Goal: Task Accomplishment & Management: Use online tool/utility

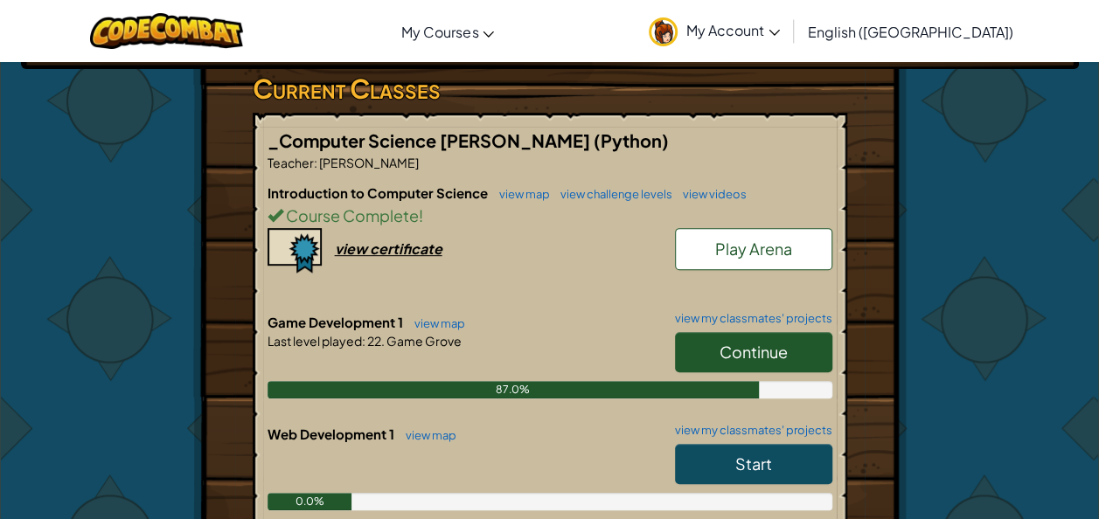
scroll to position [290, 0]
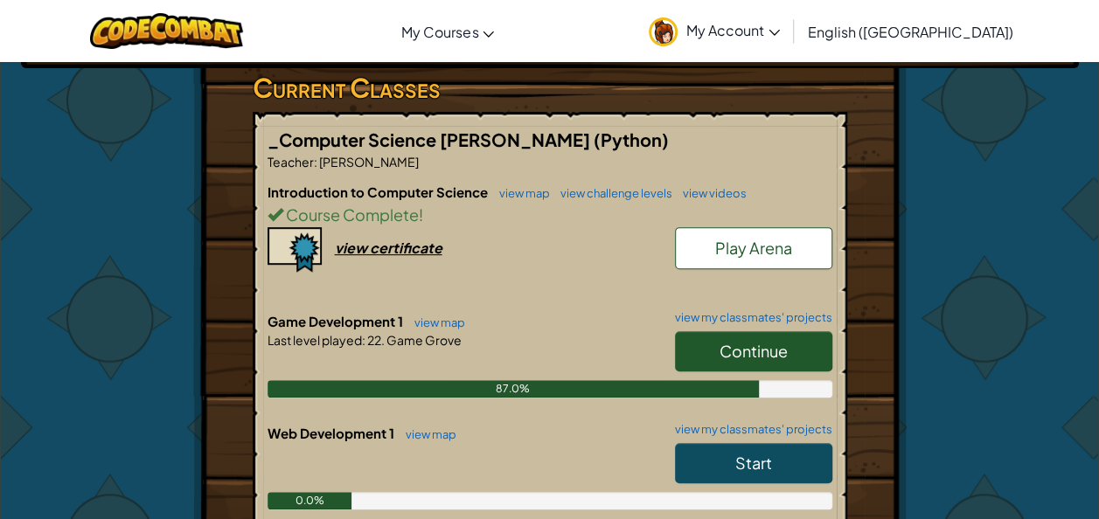
click at [741, 353] on span "Continue" at bounding box center [754, 351] width 68 height 20
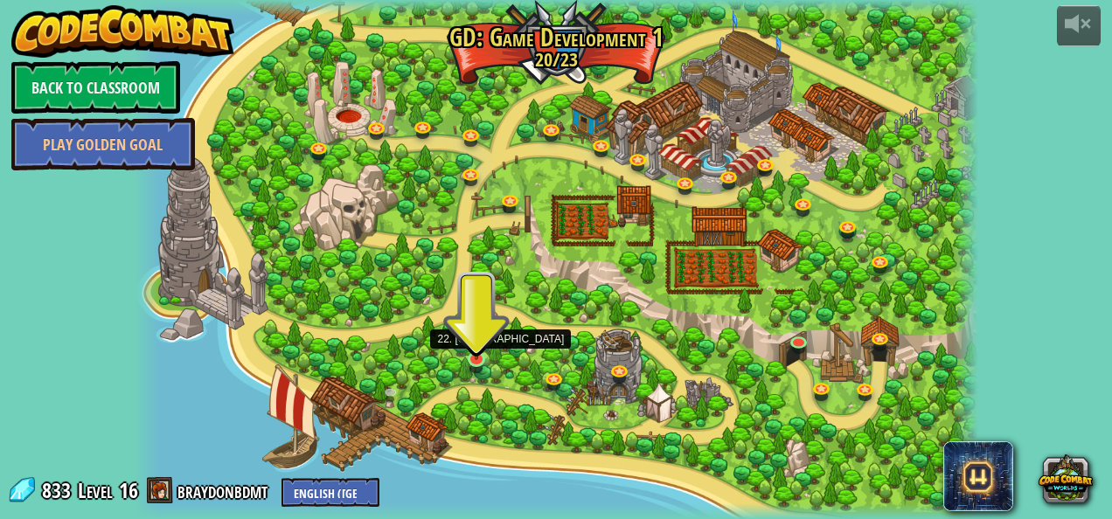
click at [470, 359] on img at bounding box center [477, 337] width 20 height 45
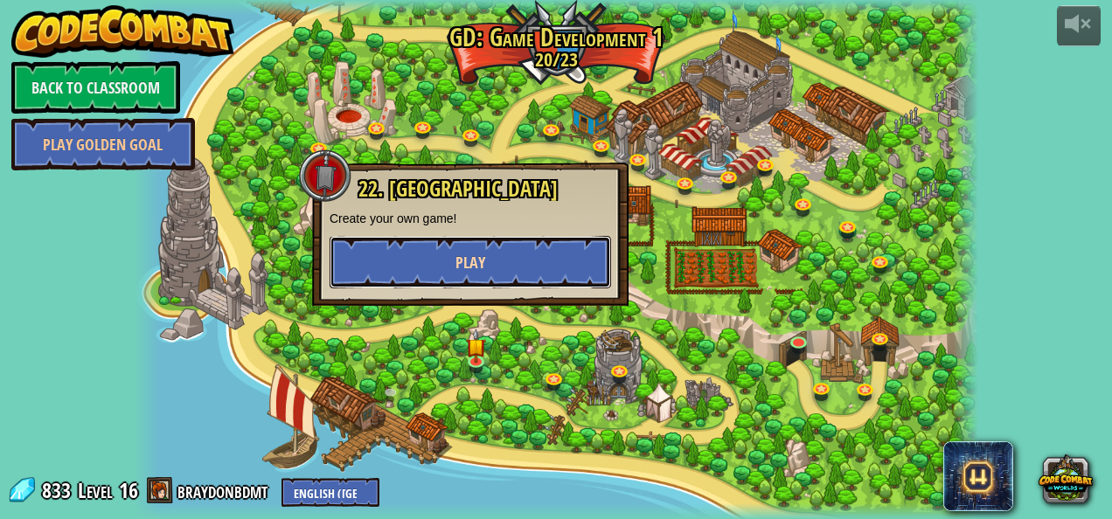
click at [505, 273] on button "Play" at bounding box center [471, 262] width 282 height 52
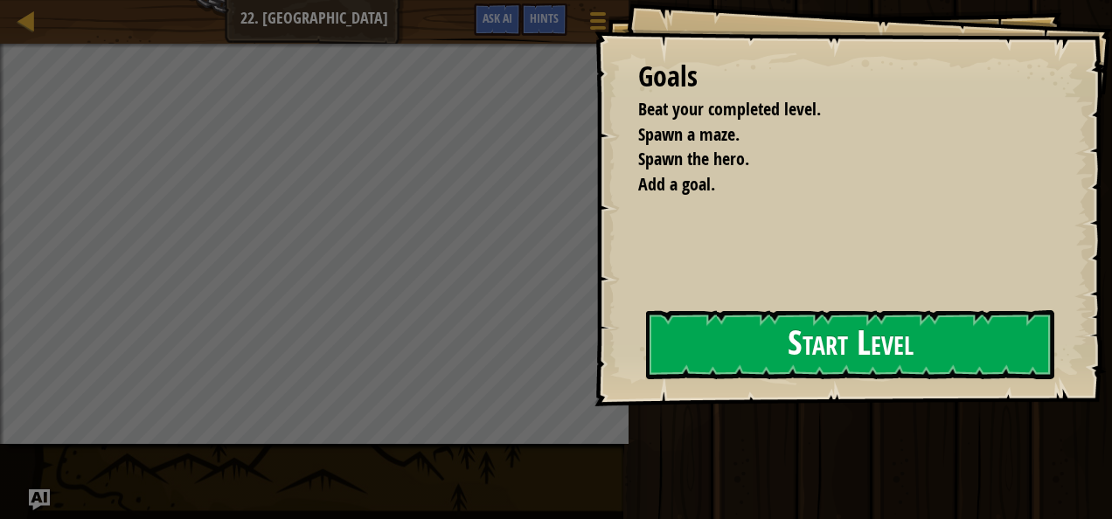
click at [644, 360] on div "Goals Beat your completed level. Spawn a maze. Spawn the hero. Add a goal. Star…" at bounding box center [854, 203] width 518 height 407
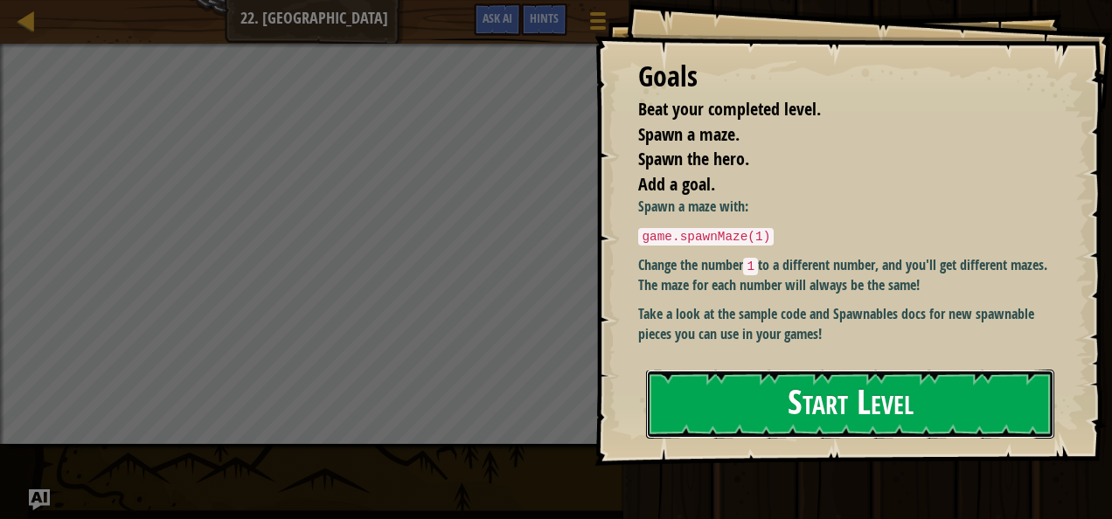
click at [703, 370] on button "Start Level" at bounding box center [850, 404] width 408 height 69
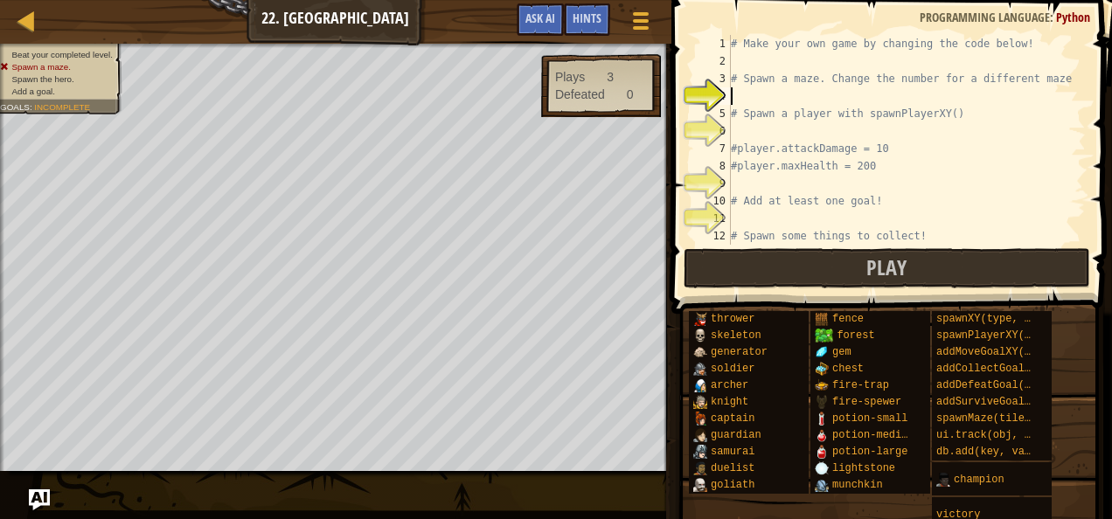
scroll to position [8, 0]
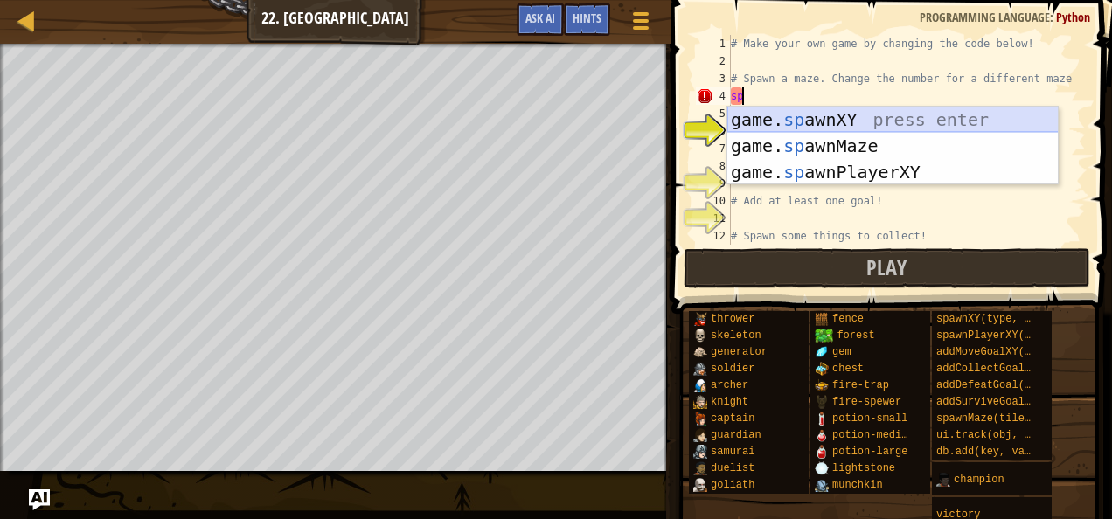
click at [872, 117] on div "game. sp awnXY press enter game. sp awnMaze press enter game. sp awnPlayerXY pr…" at bounding box center [893, 172] width 331 height 131
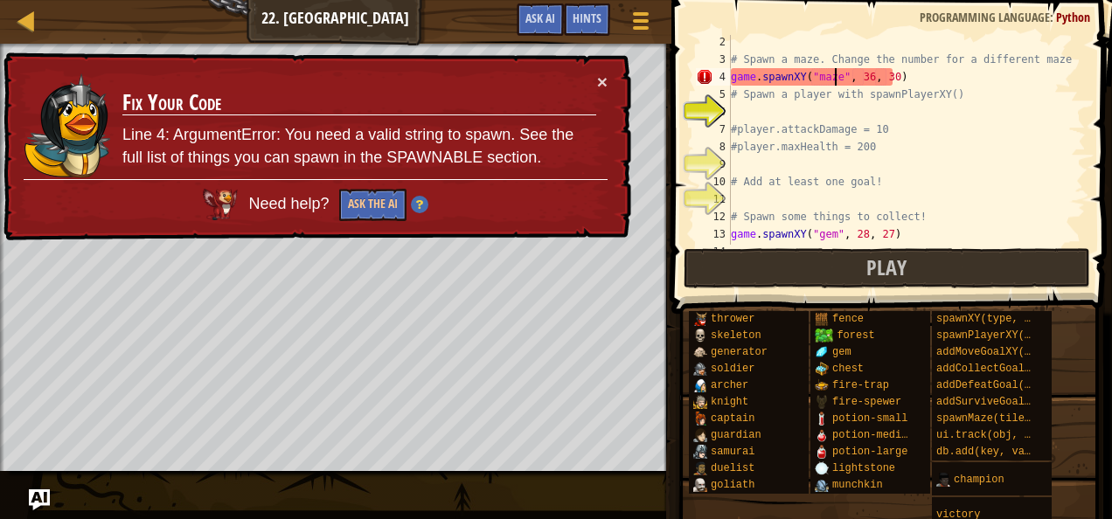
scroll to position [0, 0]
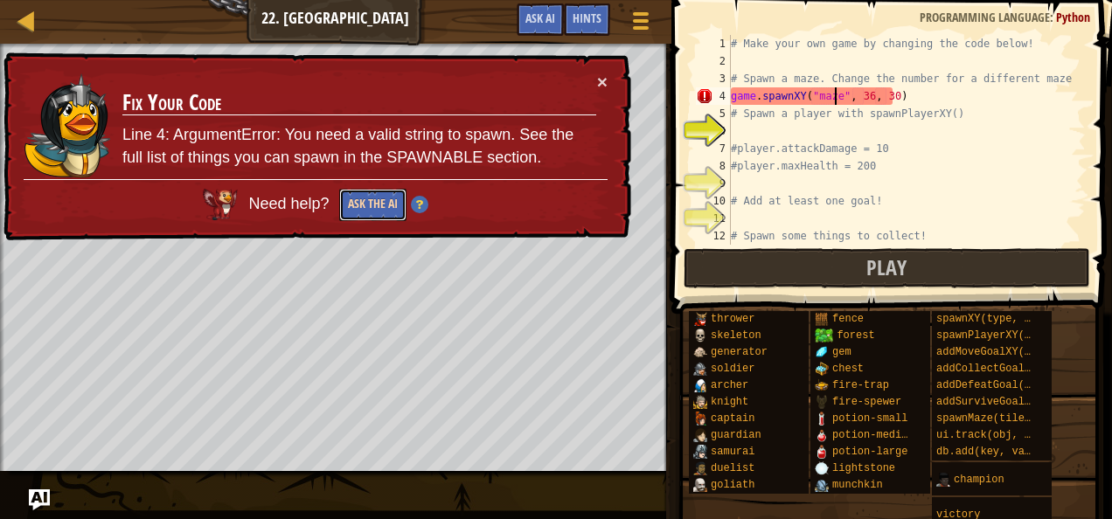
click at [367, 196] on button "Ask the AI" at bounding box center [373, 203] width 68 height 33
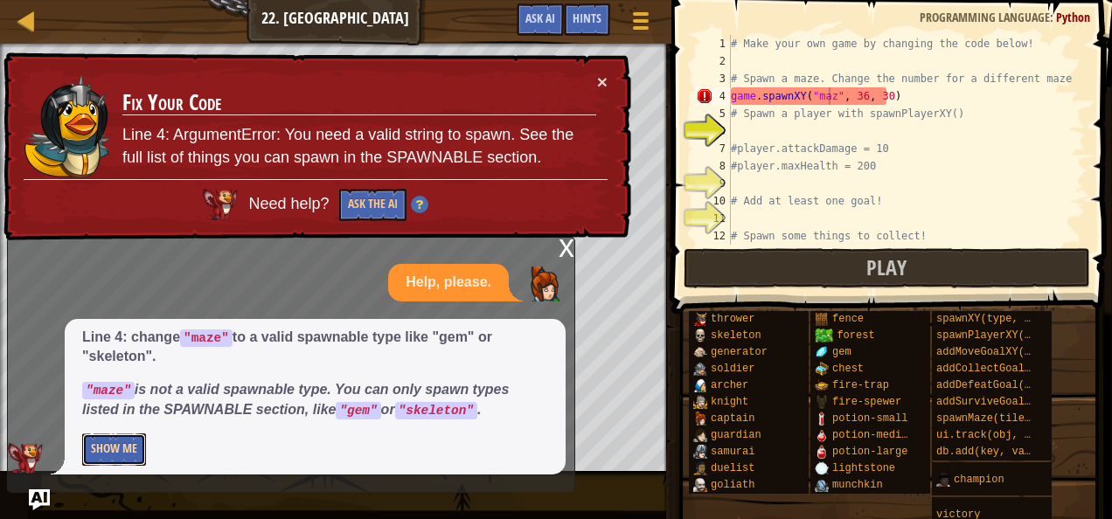
click at [114, 449] on button "Show Me" at bounding box center [114, 450] width 64 height 32
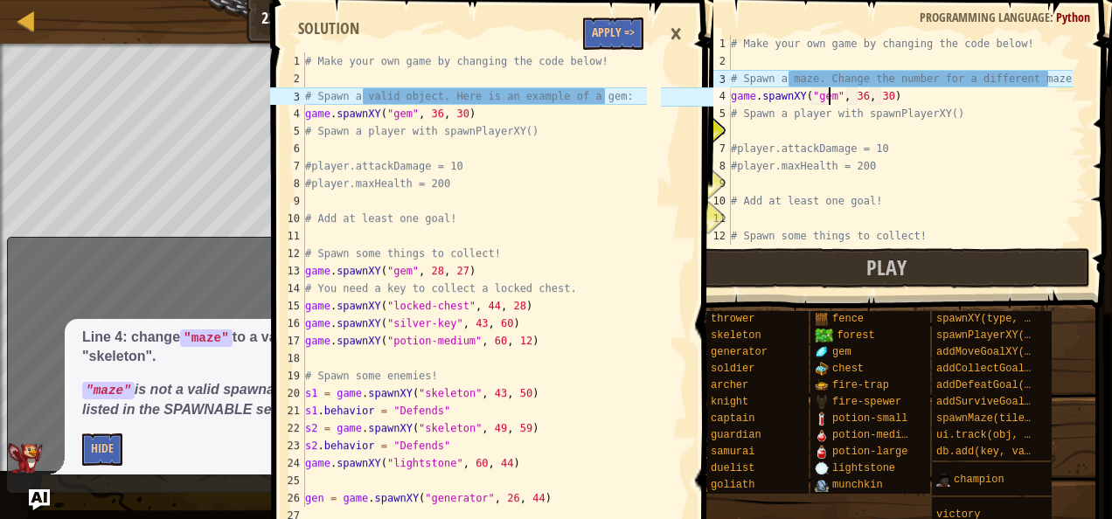
scroll to position [8, 8]
type textarea "game.spawnXY("gem", 36, 30)"
click at [676, 30] on div "×" at bounding box center [676, 34] width 30 height 40
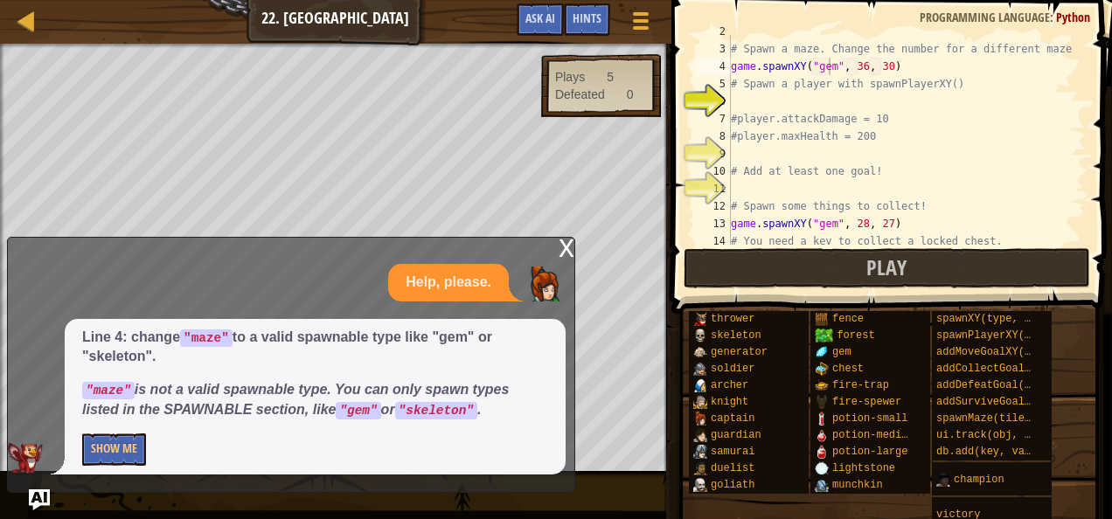
scroll to position [31, 0]
click at [775, 101] on div "# Spawn a maze. Change the number for a different maze! game . spawnXY ( "gem" …" at bounding box center [900, 144] width 345 height 245
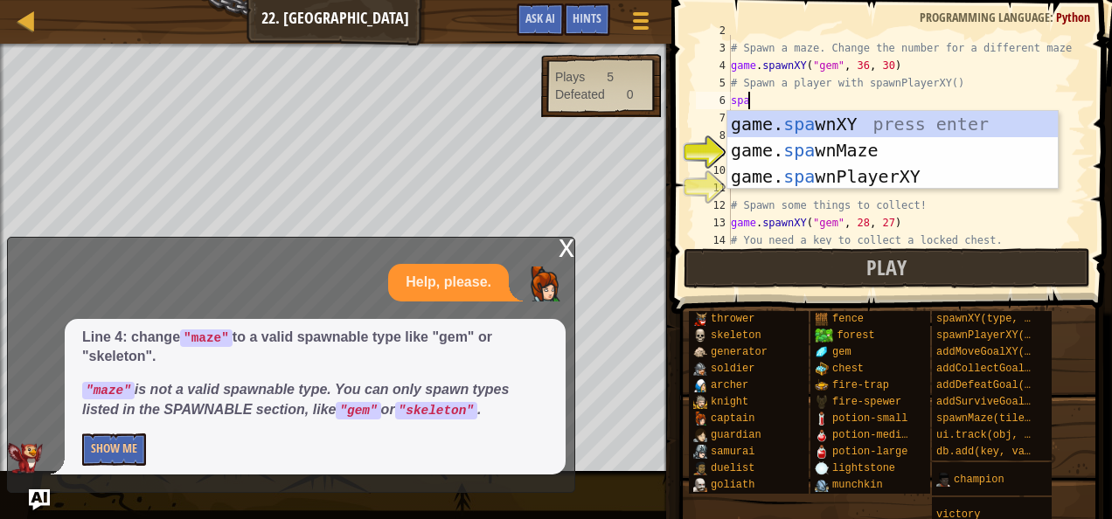
scroll to position [8, 1]
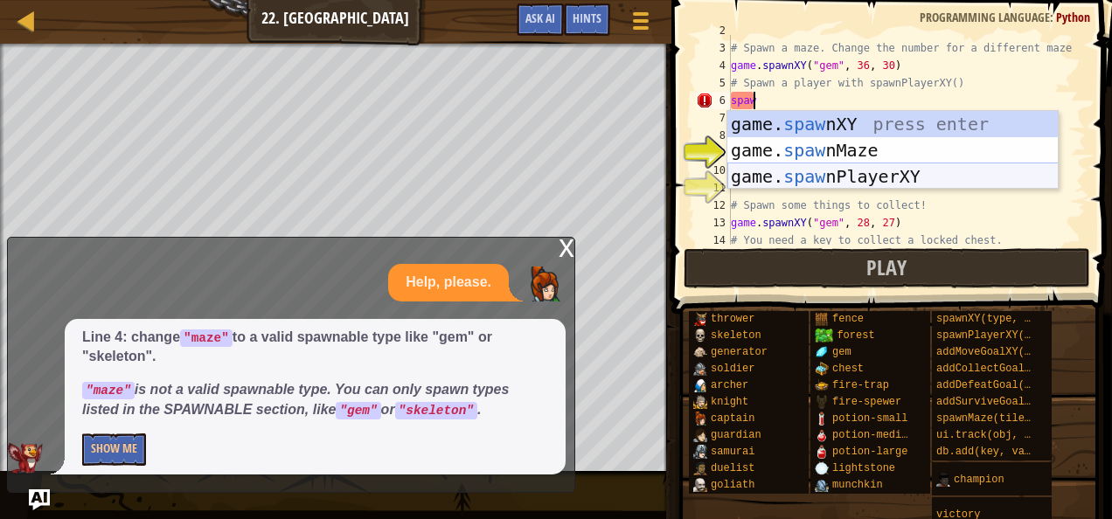
click at [823, 172] on div "game. [PERSON_NAME] nXY press enter game. [PERSON_NAME] nMaze press enter game.…" at bounding box center [893, 176] width 331 height 131
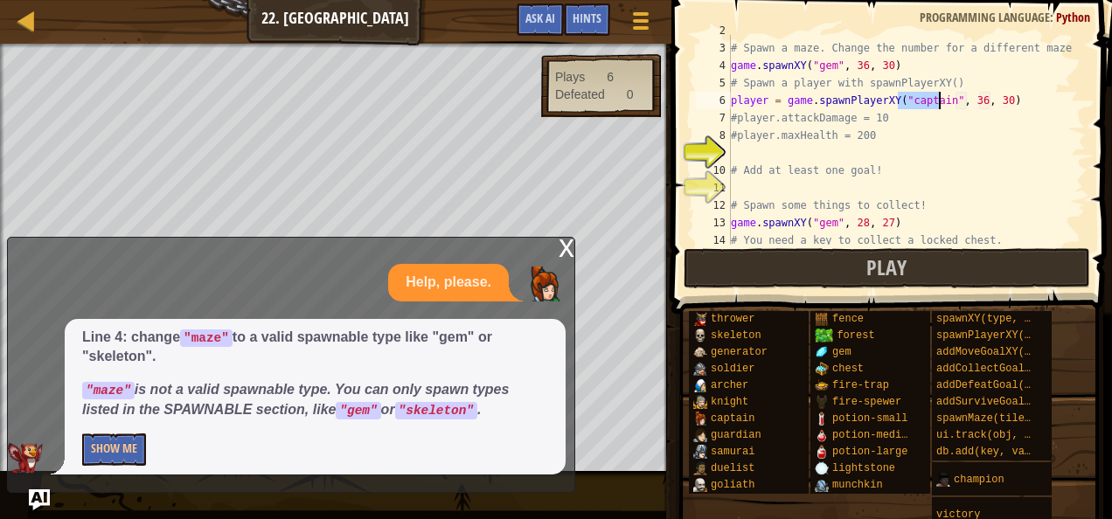
type textarea "player = game.spawnPlayerXY("captain", 36, 30)"
click at [567, 240] on div "x" at bounding box center [567, 246] width 16 height 17
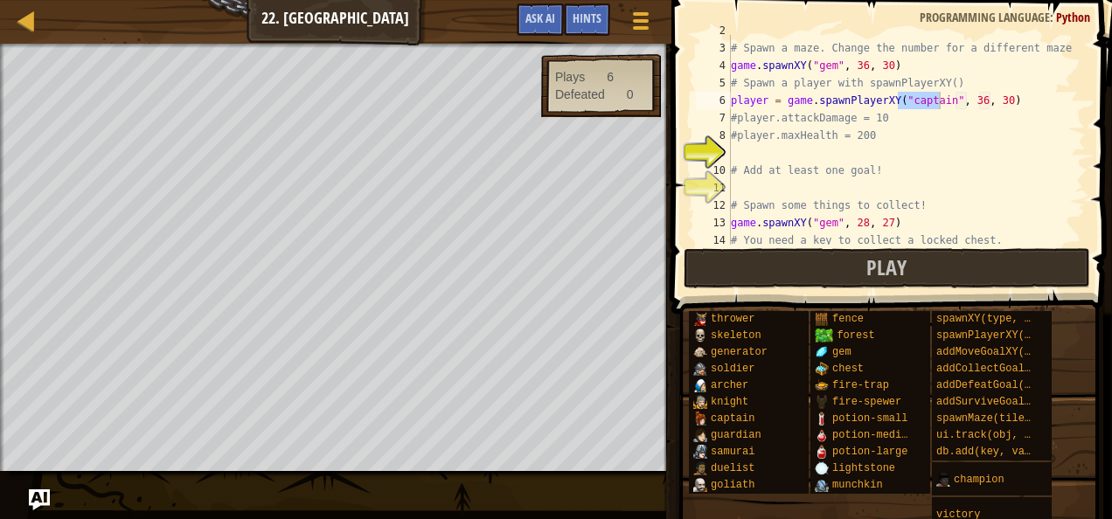
click at [804, 155] on div "# Spawn a maze. Change the number for a different maze! game . spawnXY ( "gem" …" at bounding box center [900, 144] width 345 height 245
click at [733, 150] on div "# Spawn a maze. Change the number for a different maze! game . spawnXY ( "gem" …" at bounding box center [900, 144] width 345 height 245
type textarea "#player.maxHealth = 200"
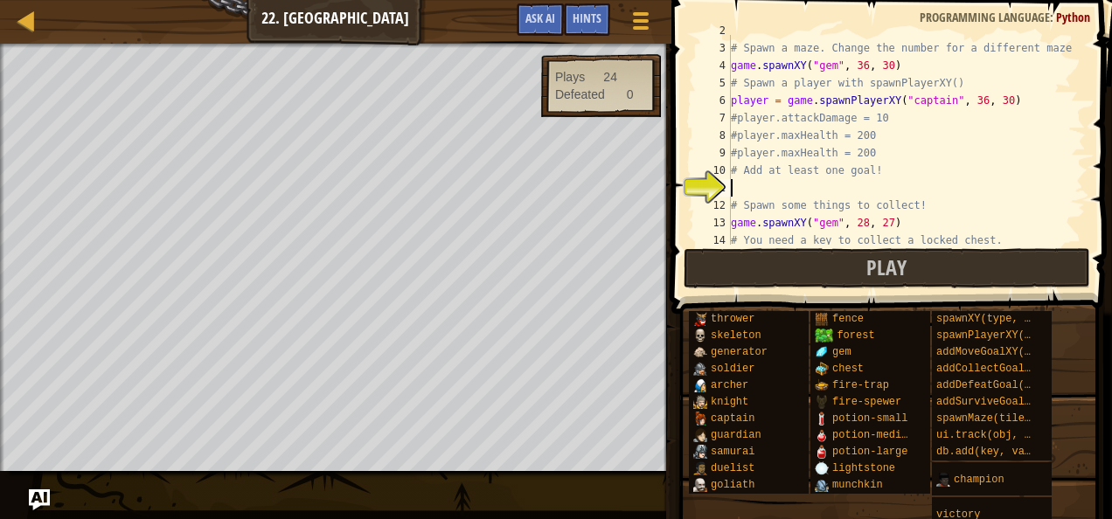
click at [783, 185] on div "# Spawn a maze. Change the number for a different maze! game . spawnXY ( "gem" …" at bounding box center [900, 144] width 345 height 245
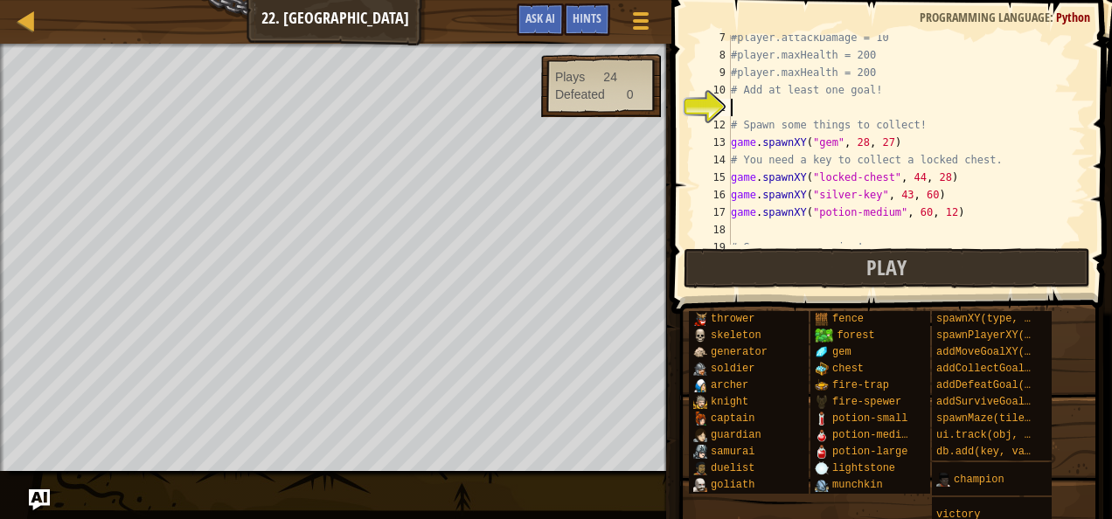
scroll to position [39, 0]
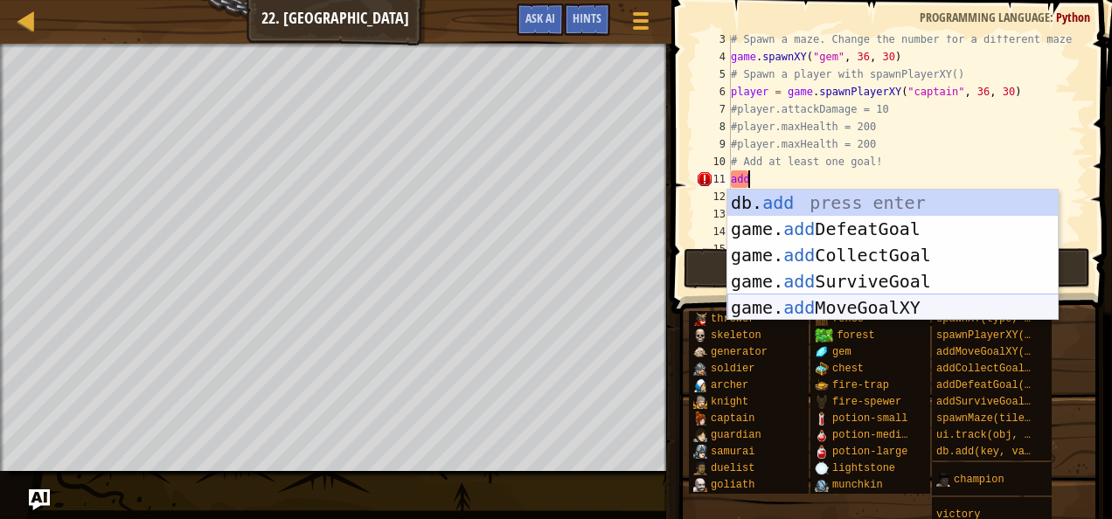
click at [892, 303] on div "db. add press enter game. add DefeatGoal press enter game. add CollectGoal pres…" at bounding box center [893, 282] width 331 height 184
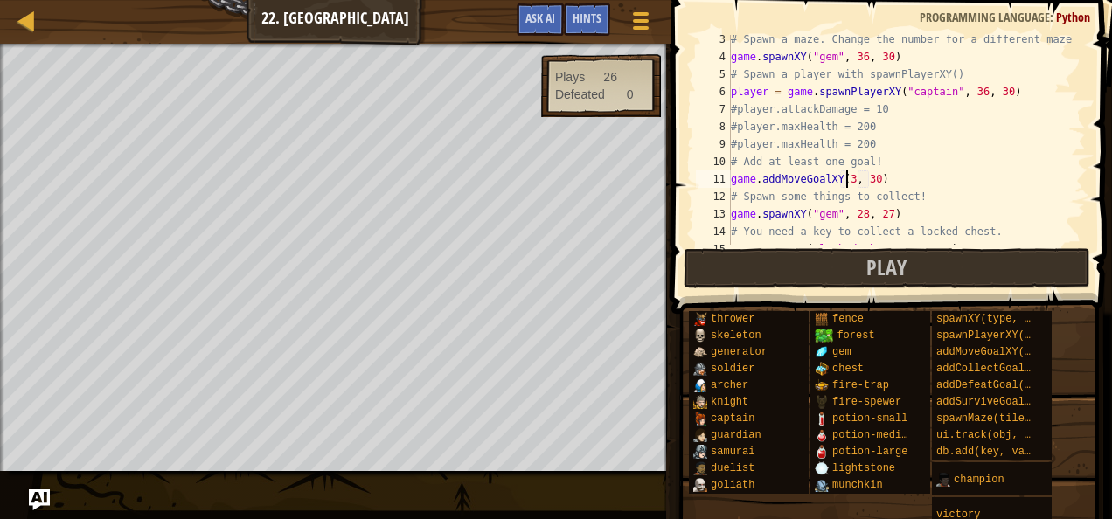
scroll to position [8, 10]
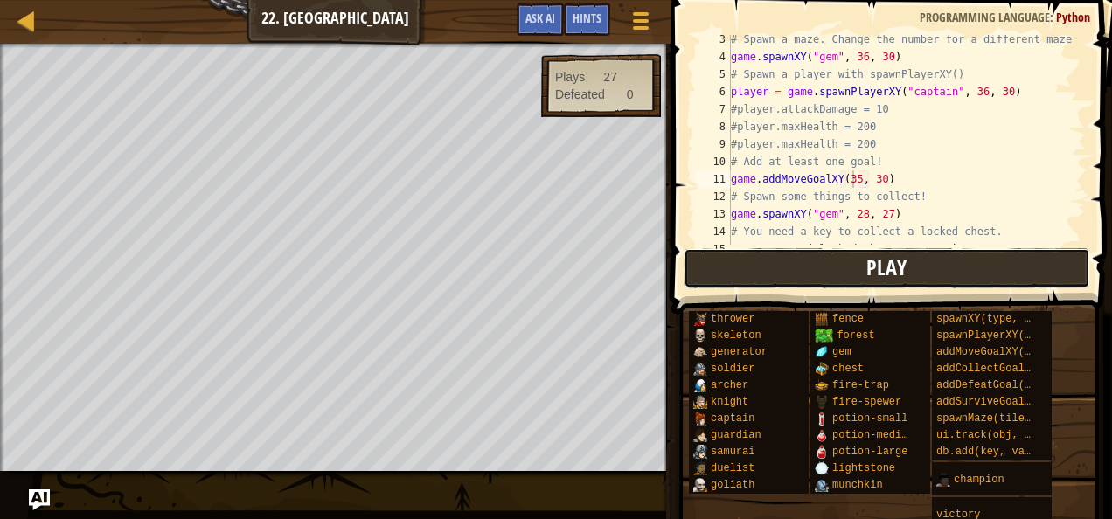
click at [712, 271] on button "Play" at bounding box center [887, 268] width 407 height 40
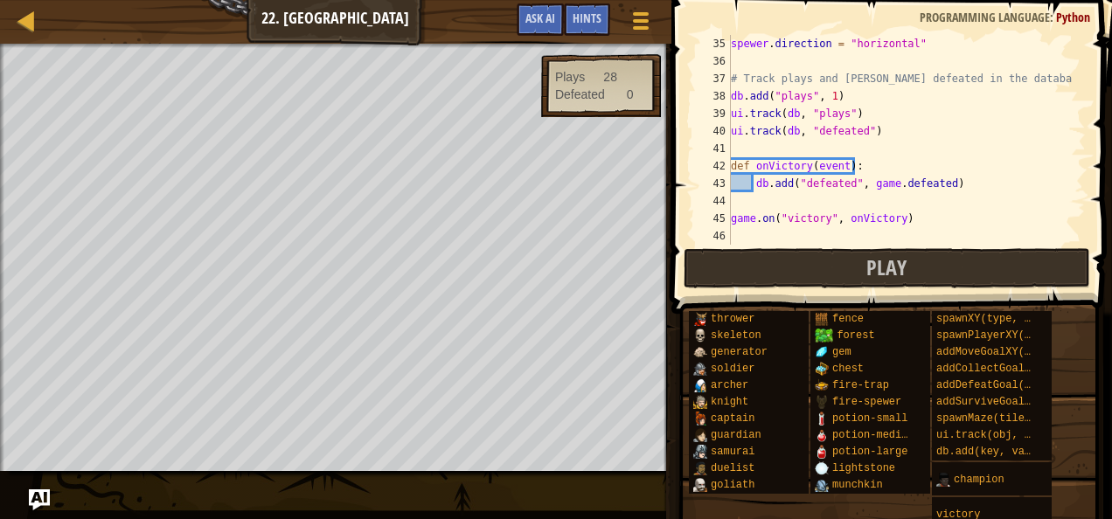
scroll to position [595, 0]
click at [841, 255] on button "Play" at bounding box center [887, 268] width 407 height 40
click at [846, 255] on button "Play" at bounding box center [887, 268] width 407 height 40
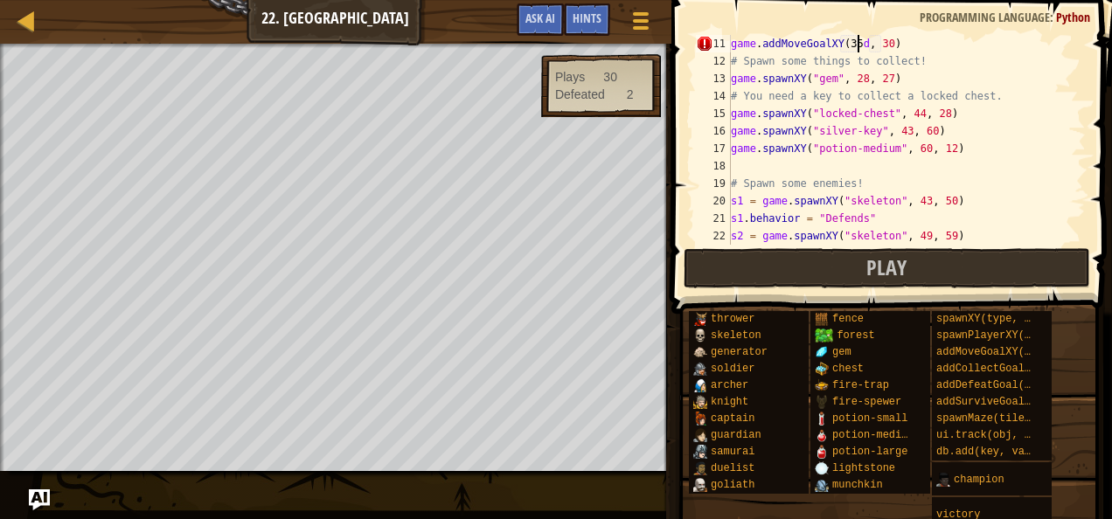
scroll to position [175, 0]
click at [797, 259] on button "Play" at bounding box center [887, 268] width 407 height 40
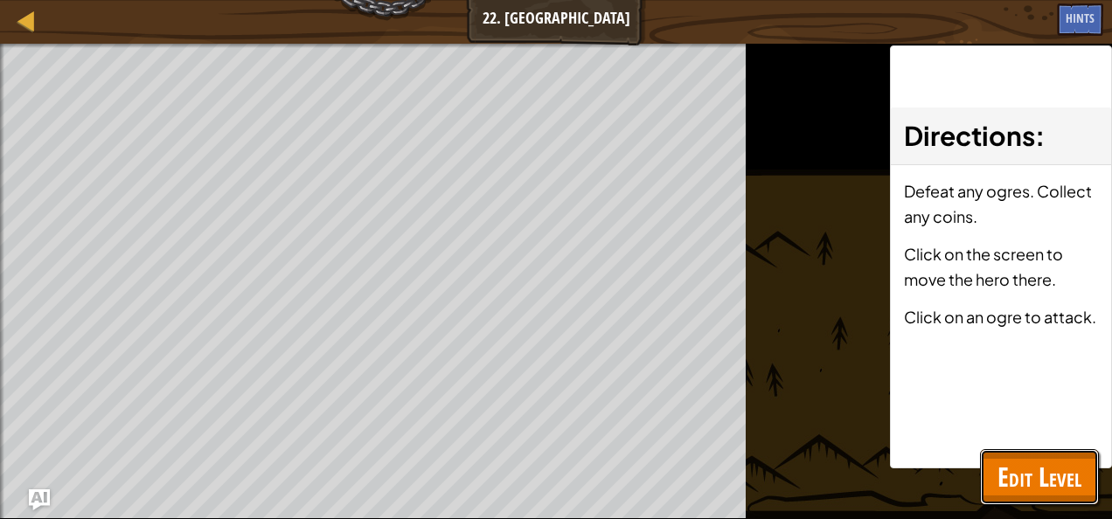
click at [1048, 470] on span "Edit Level" at bounding box center [1040, 477] width 84 height 36
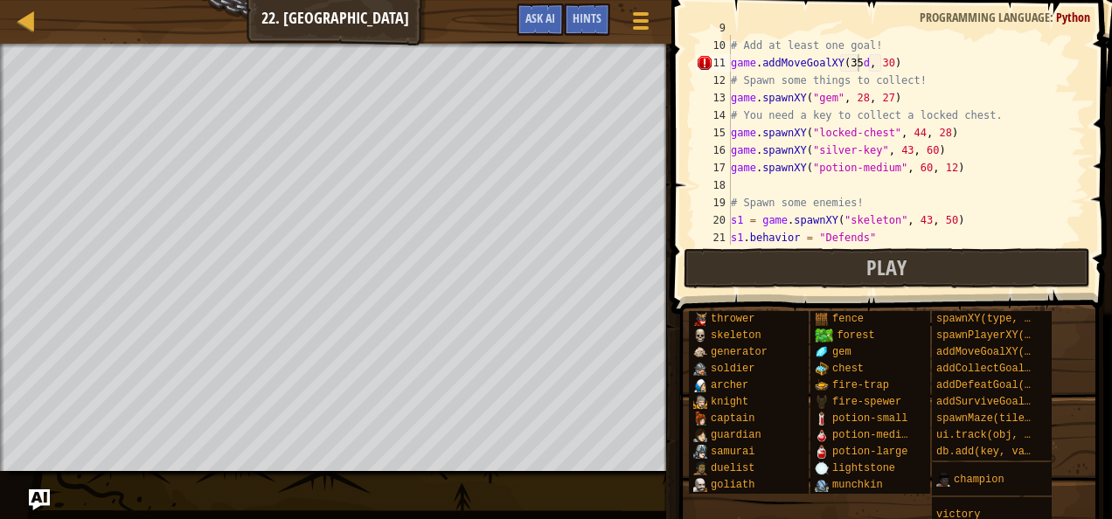
scroll to position [147, 0]
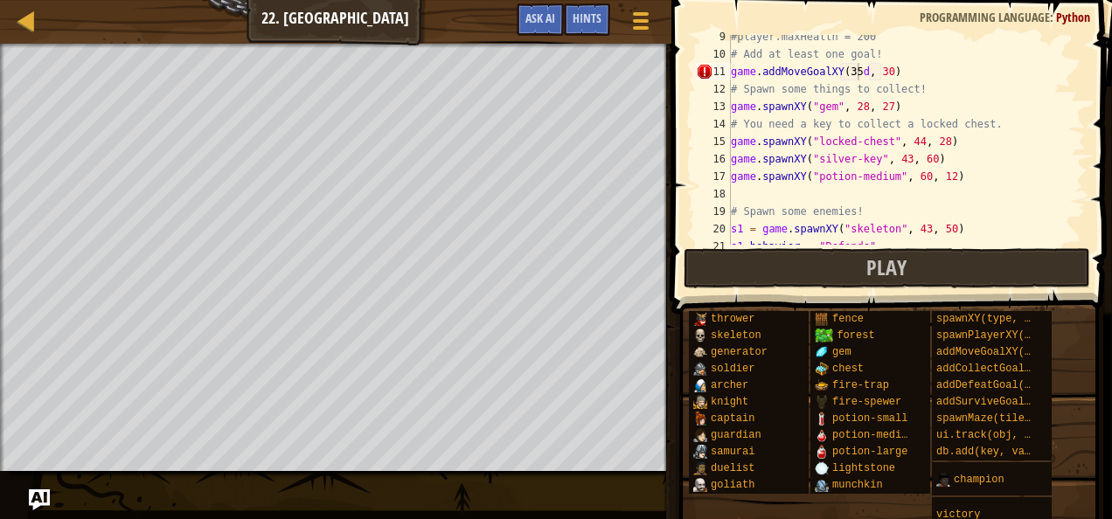
click at [859, 74] on div "#player.maxHealth = 200 # Add at least one goal! game . addMoveGoalXY ( 35 d , …" at bounding box center [900, 150] width 345 height 245
type textarea "game.addMoveGoalXY(35, 30)"
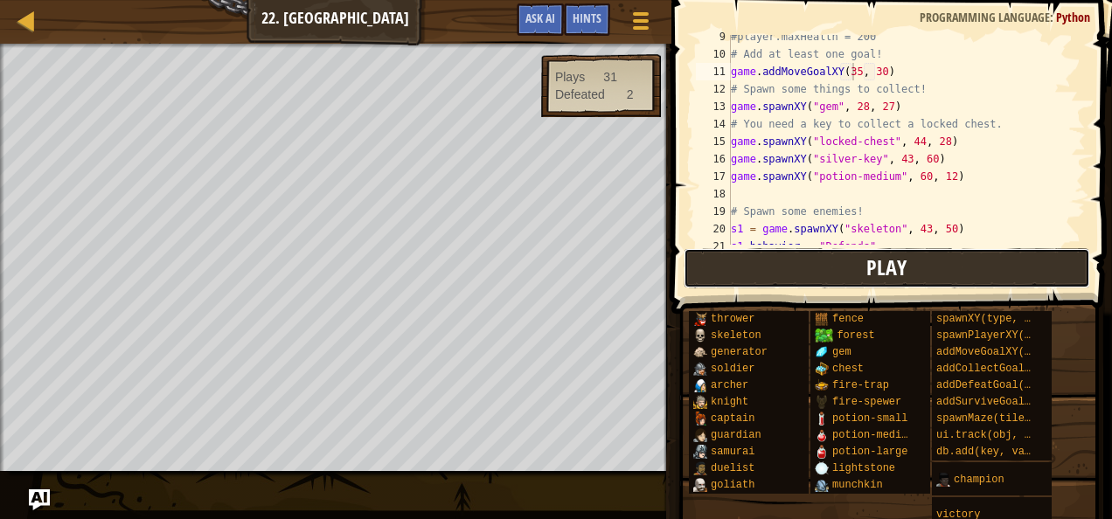
click at [887, 267] on span "Play" at bounding box center [887, 268] width 40 height 28
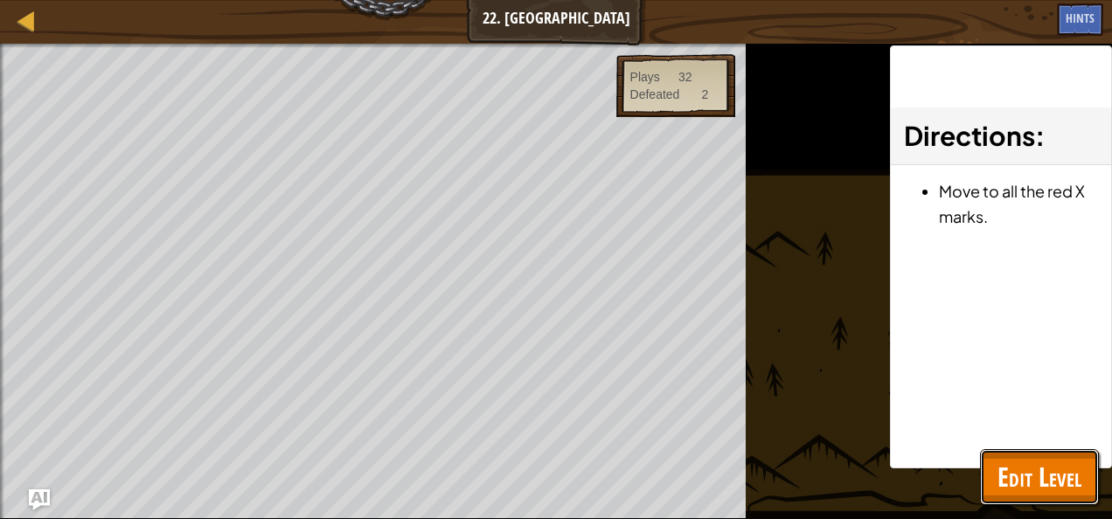
click at [1013, 465] on span "Edit Level" at bounding box center [1040, 477] width 84 height 36
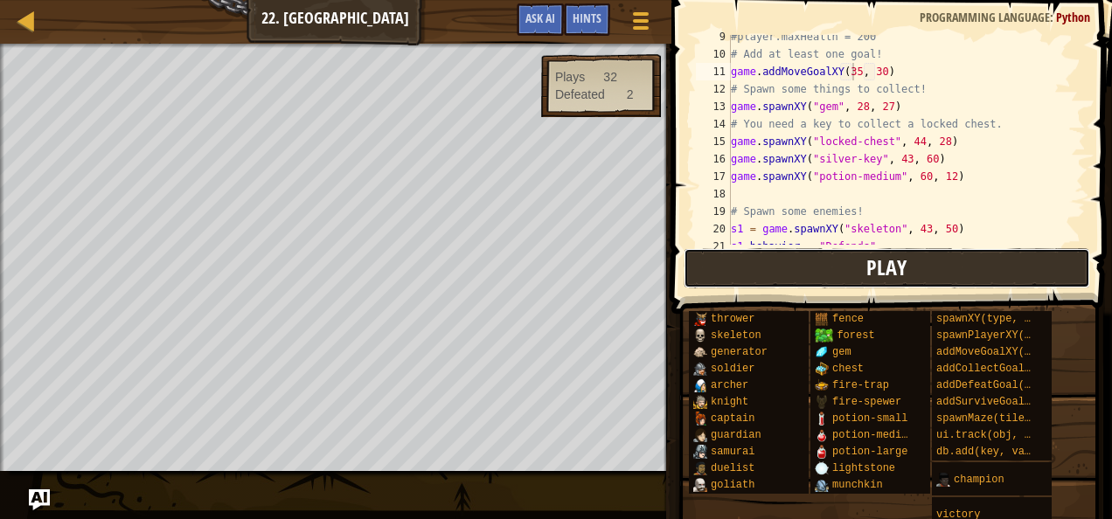
click at [760, 264] on button "Play" at bounding box center [887, 268] width 407 height 40
click at [745, 268] on button "Play" at bounding box center [887, 268] width 407 height 40
click at [742, 261] on button "Play" at bounding box center [887, 268] width 407 height 40
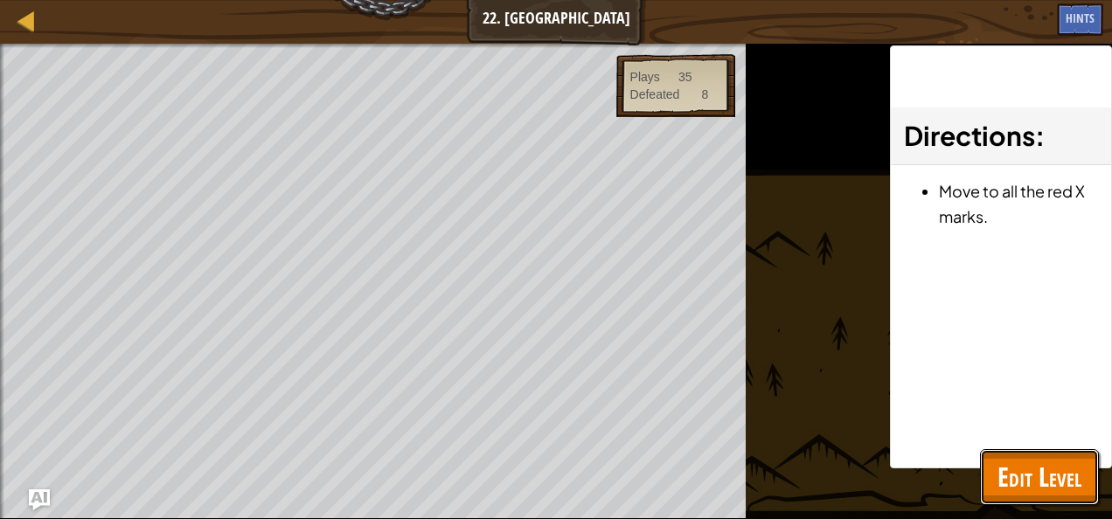
click at [1002, 467] on span "Edit Level" at bounding box center [1040, 477] width 84 height 36
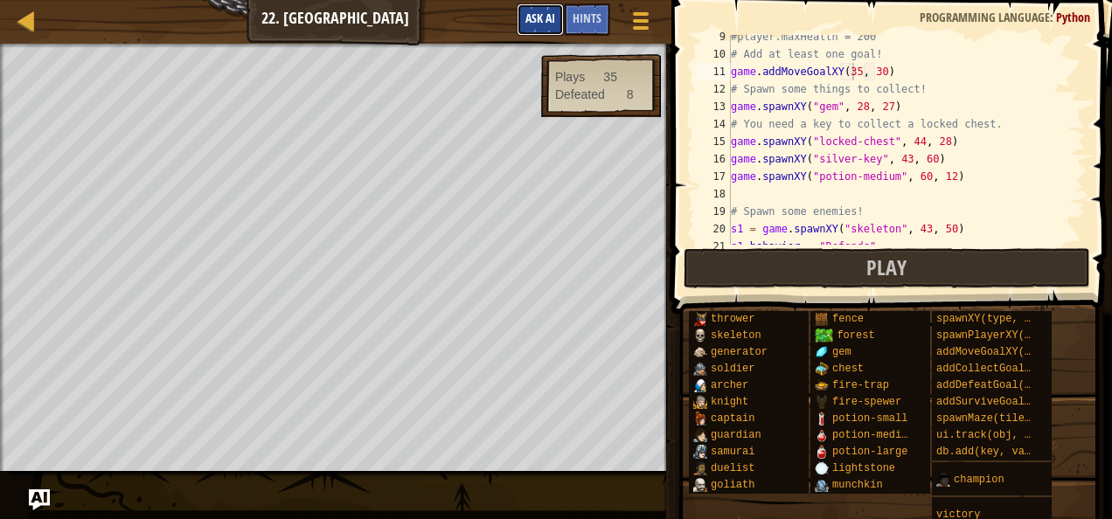
click at [526, 12] on span "Ask AI" at bounding box center [541, 18] width 30 height 17
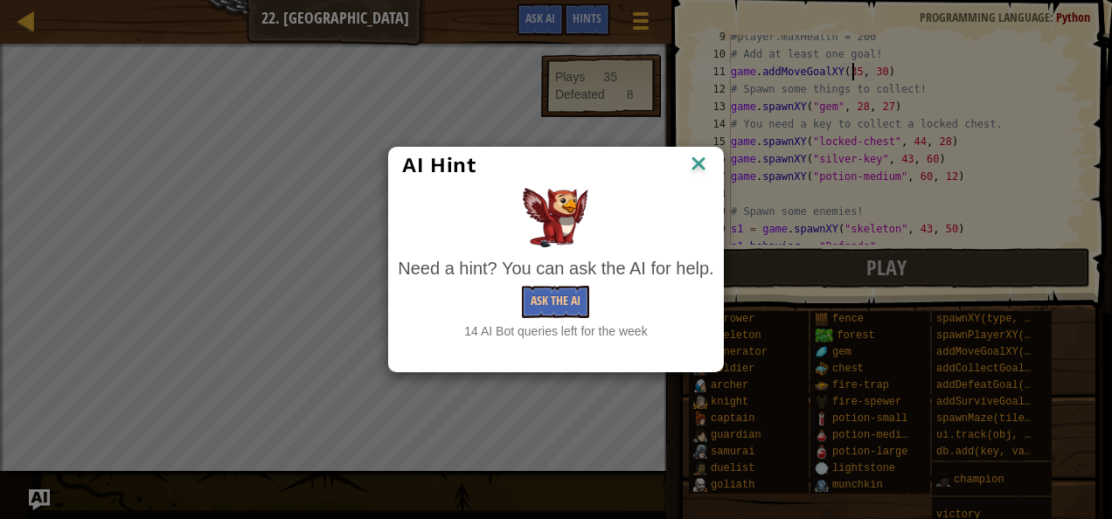
click at [697, 166] on img at bounding box center [698, 165] width 23 height 26
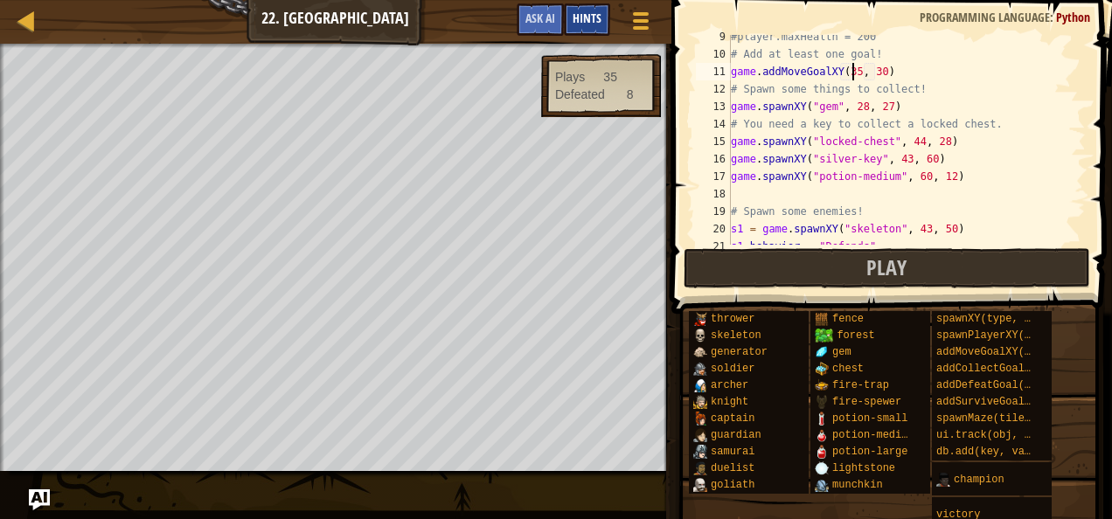
click at [588, 21] on span "Hints" at bounding box center [587, 18] width 29 height 17
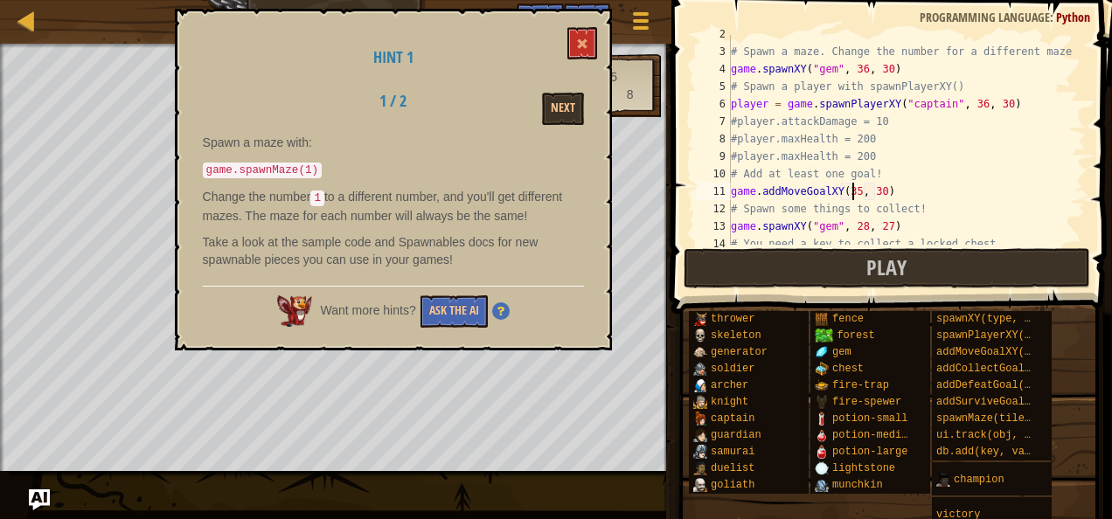
scroll to position [27, 0]
click at [901, 62] on div "# Spawn a maze. Change the number for a different maze! game . spawnXY ( "gem" …" at bounding box center [900, 147] width 345 height 245
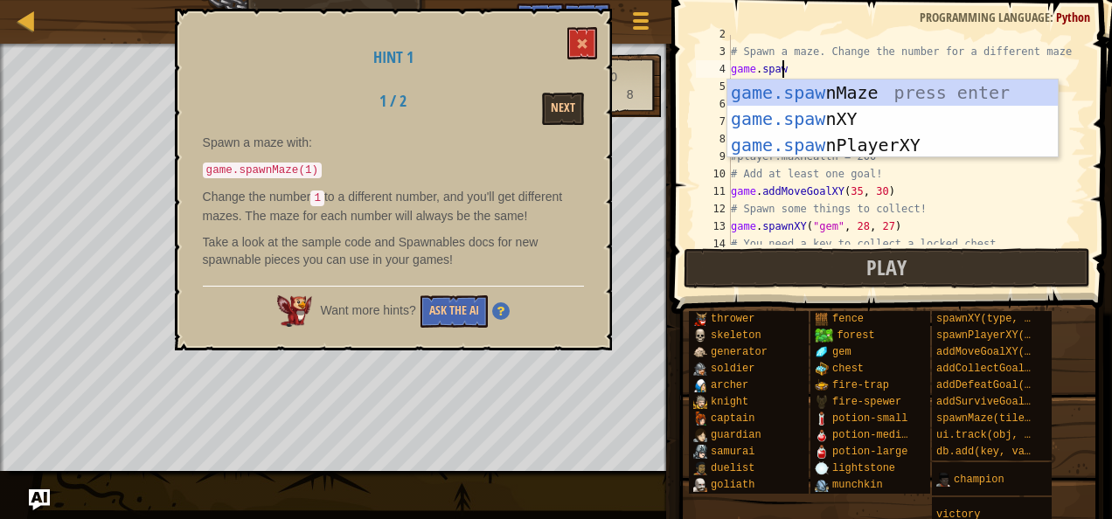
scroll to position [8, 3]
click at [885, 87] on div "game.spawn Maze press enter game.spawn XY press enter game.spawn PlayerXY press…" at bounding box center [893, 145] width 331 height 131
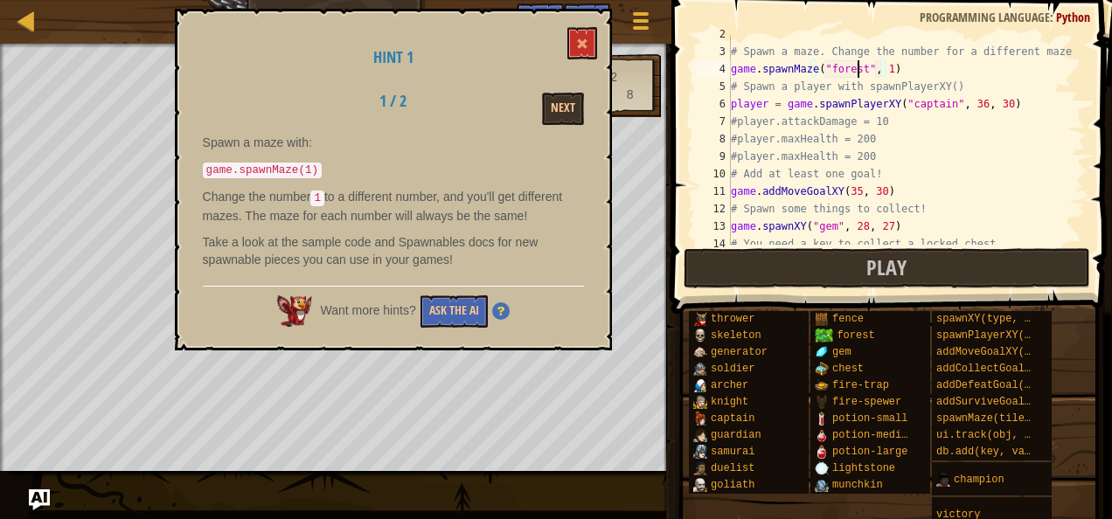
click at [860, 72] on div "# Spawn a maze. Change the number for a different maze! game . spawnMaze ( "for…" at bounding box center [900, 147] width 345 height 245
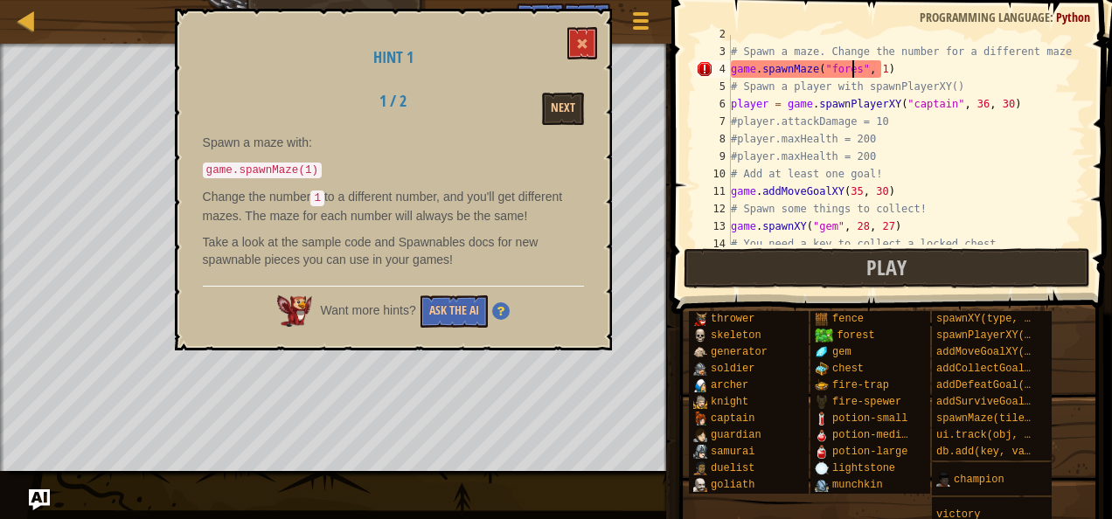
scroll to position [8, 10]
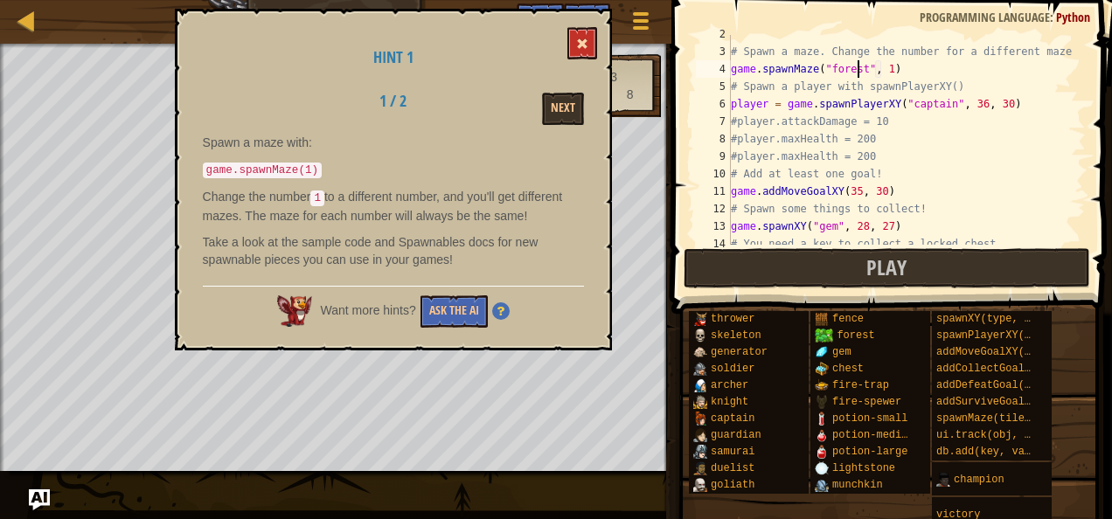
type textarea "game.spawnMaze("forest", 1)"
click at [581, 44] on span at bounding box center [582, 44] width 12 height 12
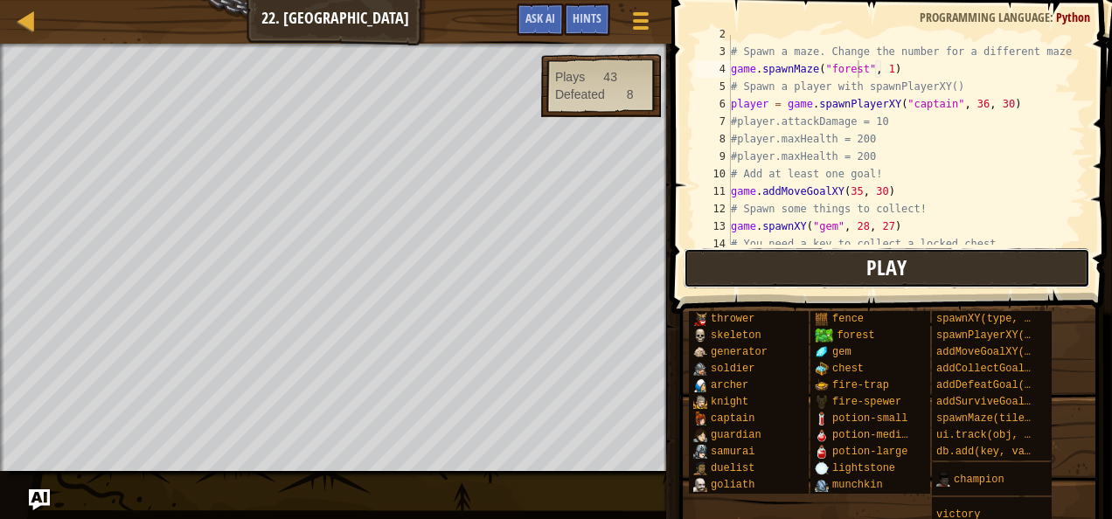
click at [761, 260] on button "Play" at bounding box center [887, 268] width 407 height 40
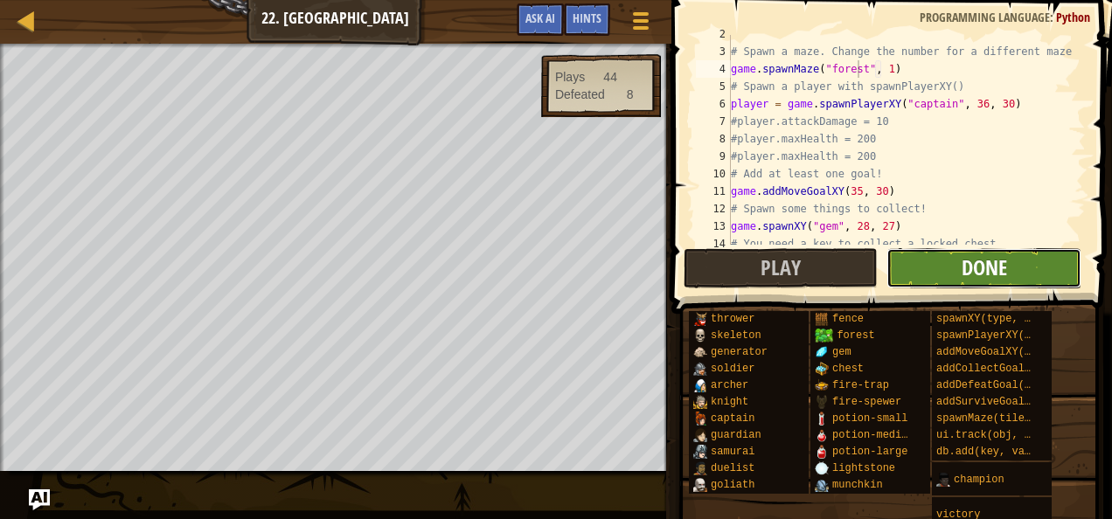
click at [979, 264] on span "Done" at bounding box center [984, 268] width 45 height 28
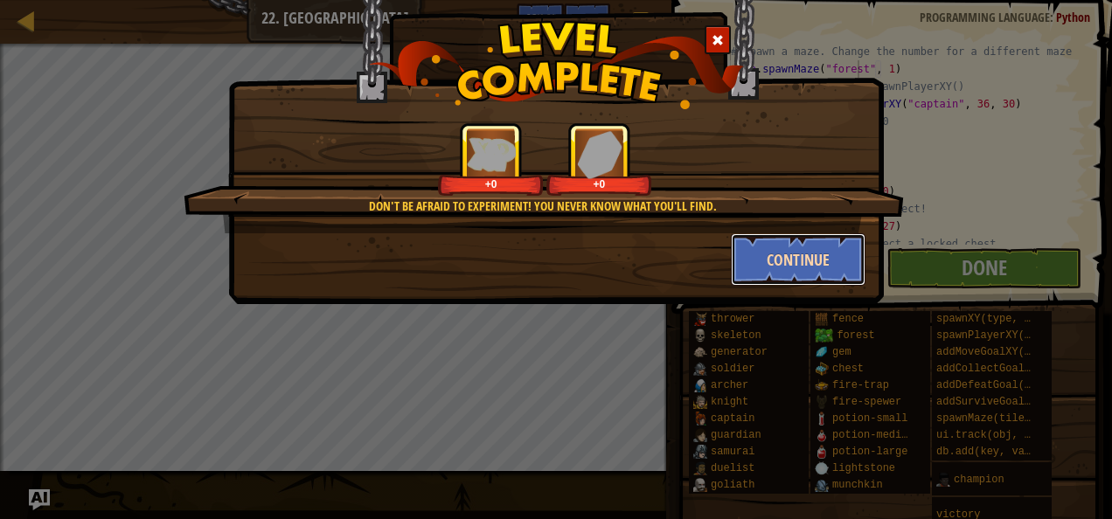
click at [806, 264] on button "Continue" at bounding box center [799, 259] width 136 height 52
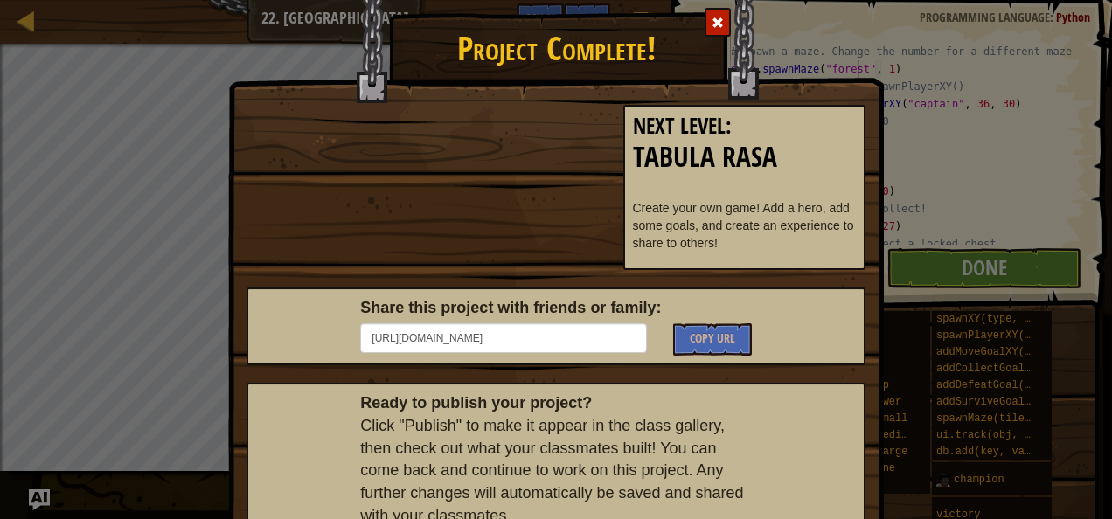
scroll to position [131, 0]
